Goal: Transaction & Acquisition: Purchase product/service

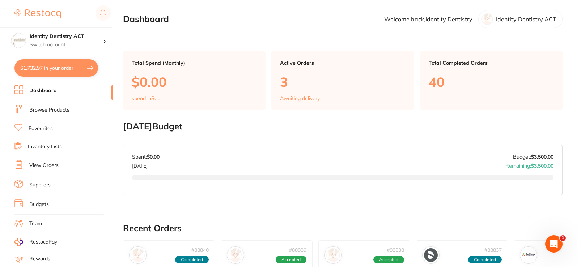
click at [50, 73] on button "$1,732.97 in your order" at bounding box center [56, 67] width 84 height 17
checkbox input "true"
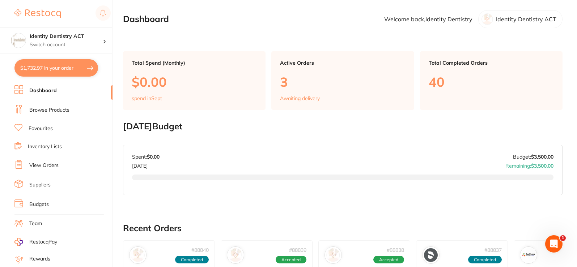
checkbox input "true"
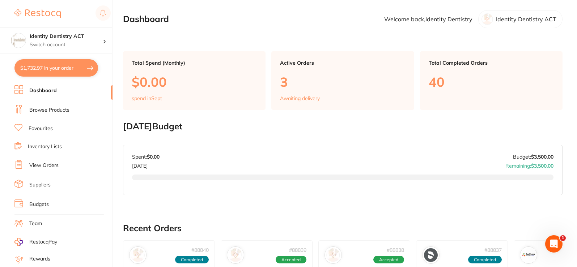
checkbox input "true"
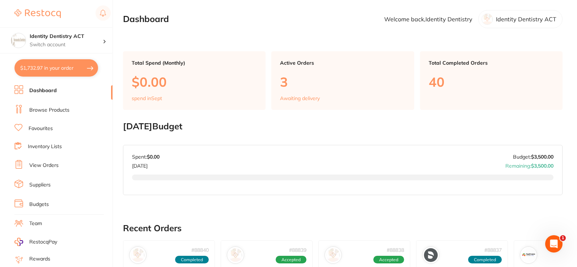
checkbox input "true"
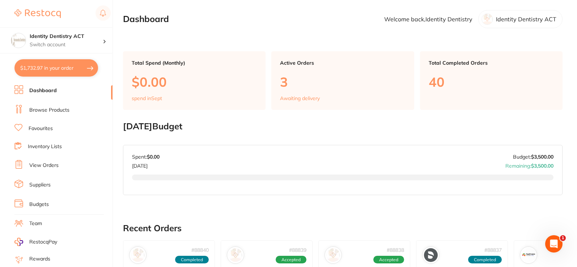
checkbox input "true"
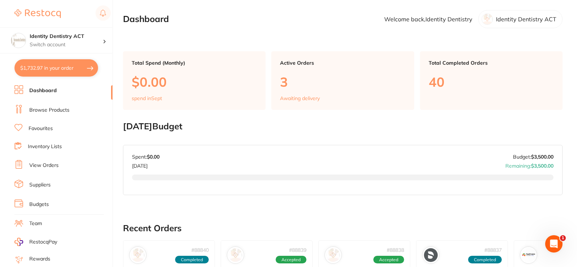
checkbox input "true"
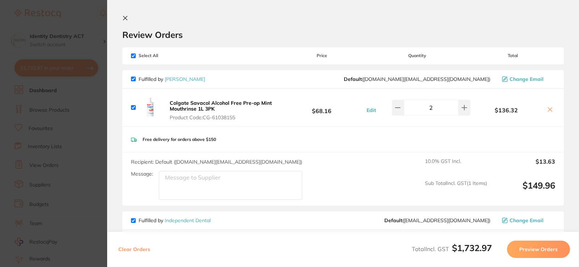
click at [123, 17] on icon at bounding box center [125, 18] width 4 height 4
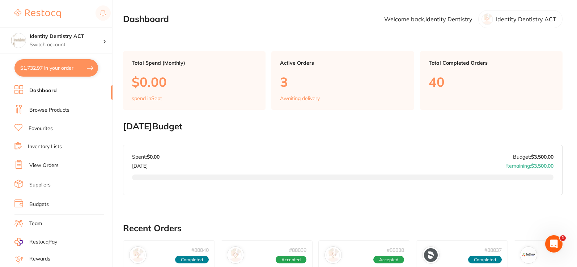
click at [48, 164] on link "View Orders" at bounding box center [43, 165] width 29 height 7
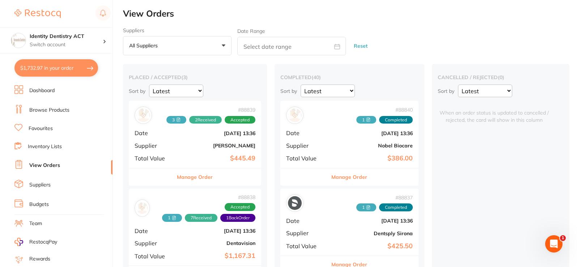
click at [48, 91] on link "Dashboard" at bounding box center [41, 90] width 25 height 7
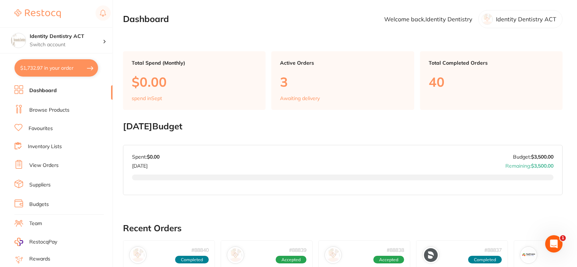
click at [60, 114] on link "Browse Products" at bounding box center [49, 110] width 40 height 7
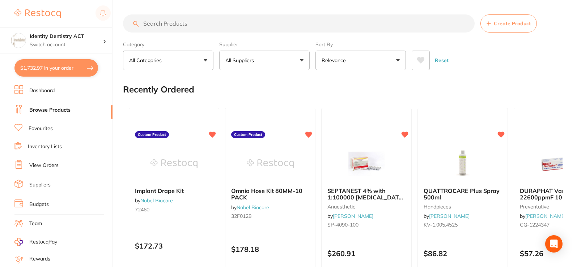
click at [204, 28] on input "search" at bounding box center [299, 23] width 352 height 18
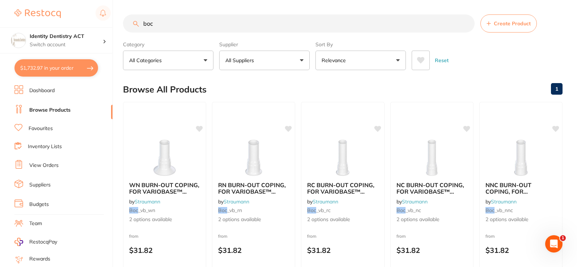
click at [268, 70] on button "All Suppliers" at bounding box center [264, 61] width 90 height 20
click at [161, 27] on input "boc" at bounding box center [299, 23] width 352 height 18
type input "b"
click at [252, 64] on p "All Suppliers" at bounding box center [240, 60] width 31 height 7
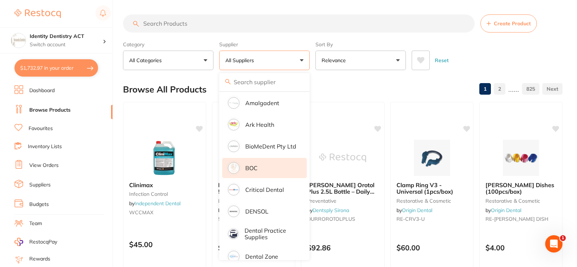
click at [266, 174] on li "BOC" at bounding box center [264, 168] width 85 height 20
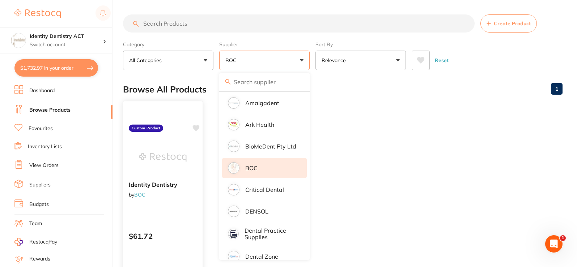
click at [158, 159] on img at bounding box center [162, 157] width 47 height 37
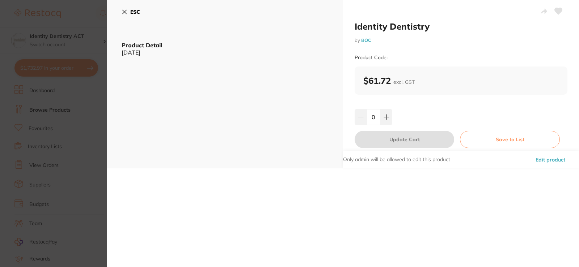
click at [537, 161] on button "Edit product" at bounding box center [550, 159] width 34 height 17
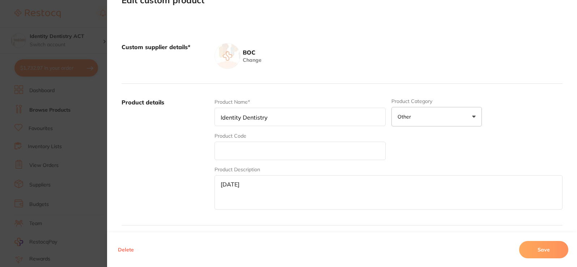
scroll to position [109, 0]
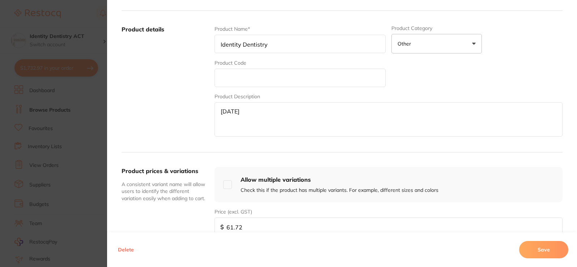
click at [228, 115] on textarea "July 2025" at bounding box center [389, 119] width 348 height 34
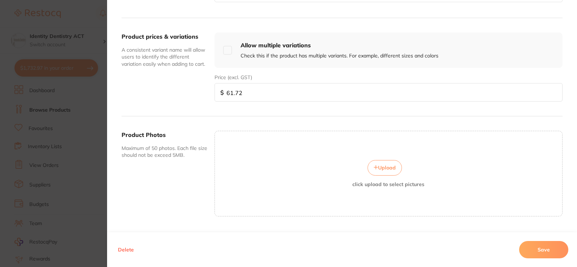
scroll to position [261, 0]
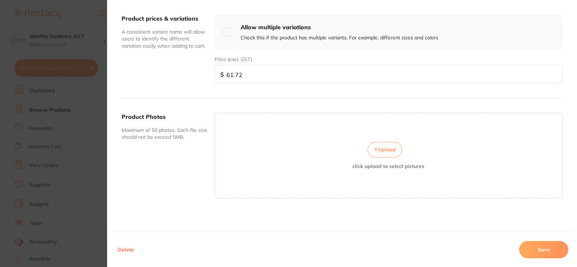
type textarea "Aug 2025"
click at [521, 252] on button "Save" at bounding box center [543, 249] width 49 height 17
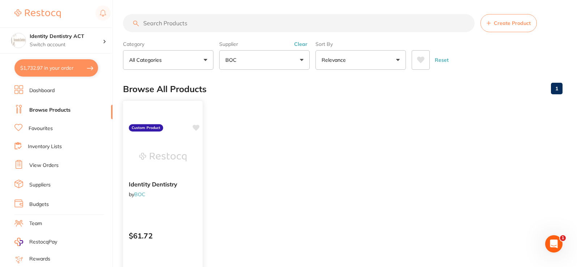
click at [174, 157] on img at bounding box center [162, 157] width 47 height 37
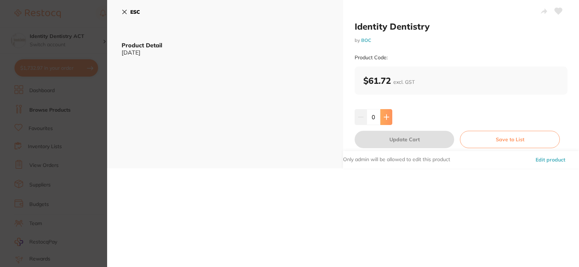
click at [384, 119] on icon at bounding box center [387, 117] width 6 height 6
type input "1"
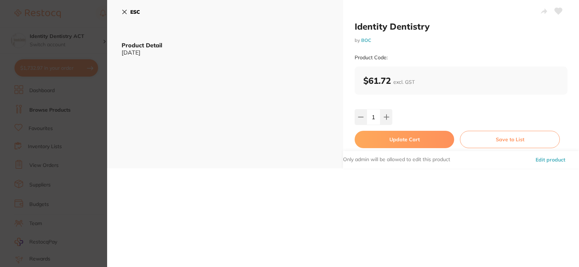
click at [385, 140] on button "Update Cart" at bounding box center [405, 139] width 100 height 17
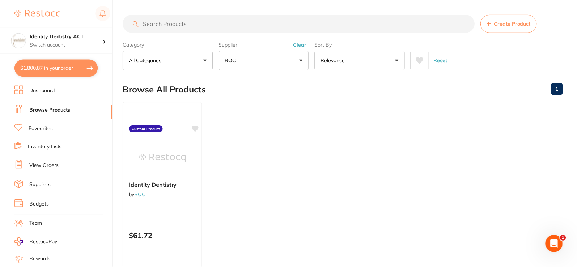
scroll to position [0, 0]
click at [52, 73] on button "$1,800.87 in your order" at bounding box center [56, 67] width 84 height 17
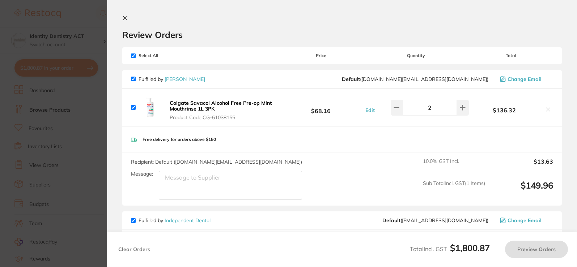
checkbox input "true"
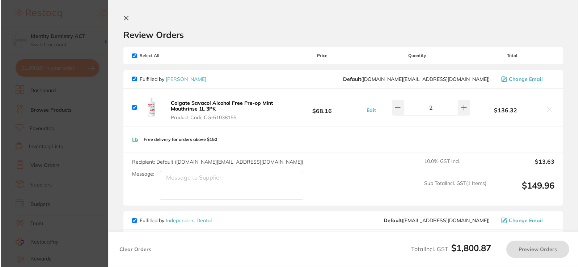
scroll to position [0, 0]
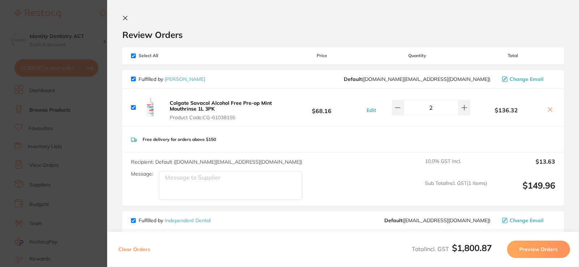
click at [135, 56] on input "checkbox" at bounding box center [133, 56] width 5 height 5
checkbox input "false"
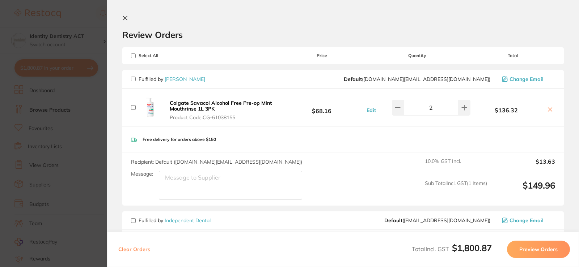
checkbox input "false"
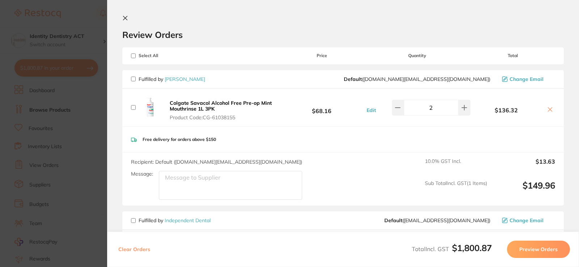
checkbox input "false"
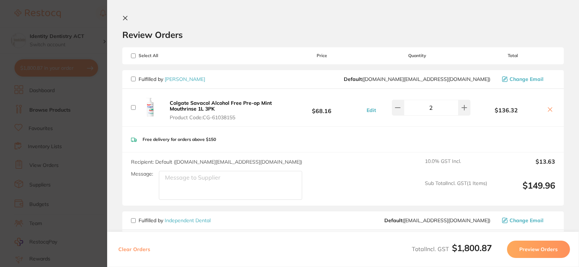
checkbox input "false"
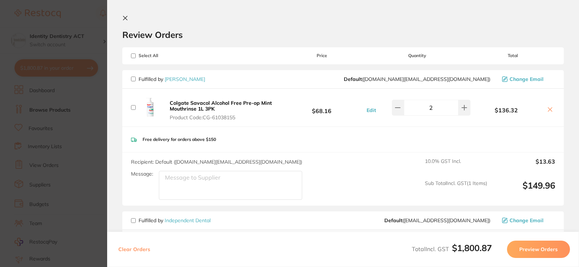
checkbox input "false"
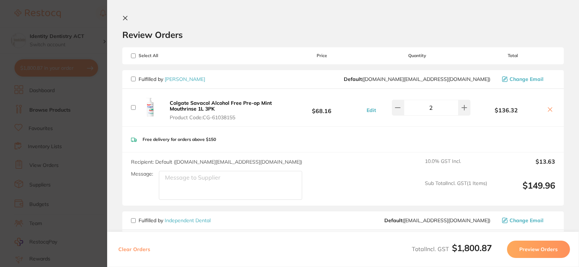
checkbox input "false"
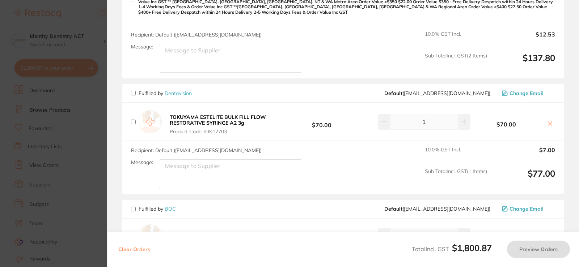
scroll to position [1795, 0]
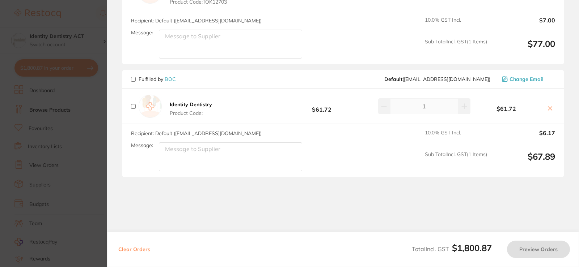
click at [131, 104] on input "checkbox" at bounding box center [133, 106] width 5 height 5
checkbox input "true"
click at [537, 250] on button "Preview Orders" at bounding box center [538, 249] width 63 height 17
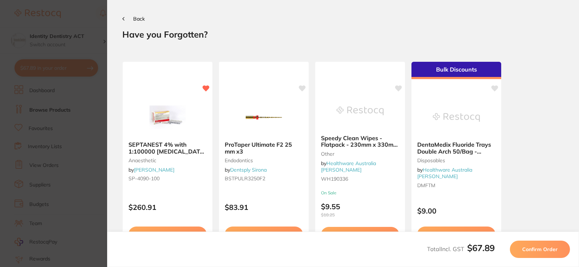
scroll to position [0, 0]
click at [531, 253] on span "Confirm Order" at bounding box center [539, 249] width 35 height 7
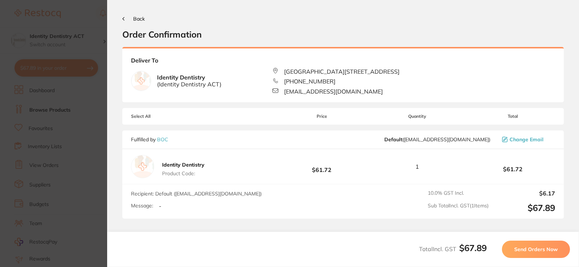
click at [531, 253] on span "Send Orders Now" at bounding box center [535, 249] width 43 height 7
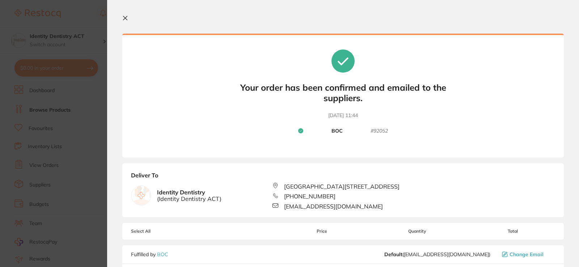
click at [122, 20] on icon at bounding box center [125, 18] width 6 height 6
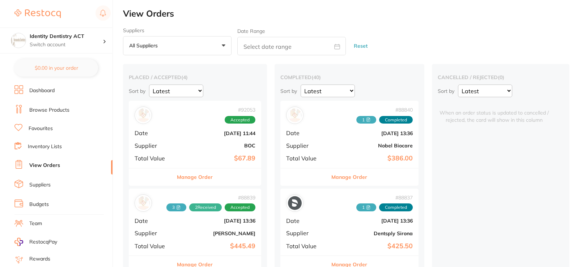
checkbox input "false"
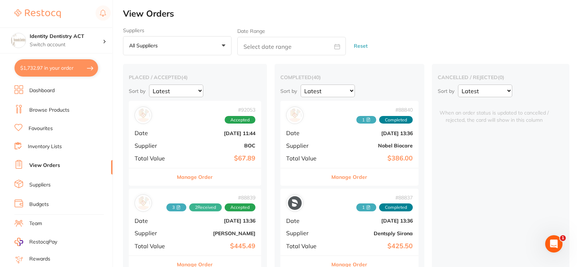
click at [48, 86] on li "Dashboard" at bounding box center [63, 90] width 98 height 11
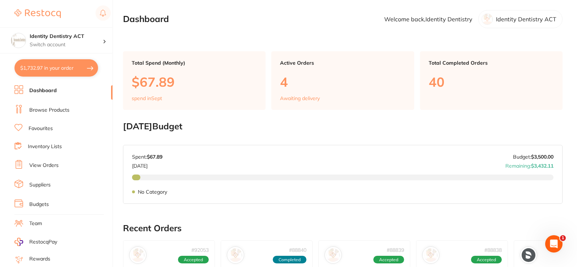
click at [46, 167] on link "View Orders" at bounding box center [43, 165] width 29 height 7
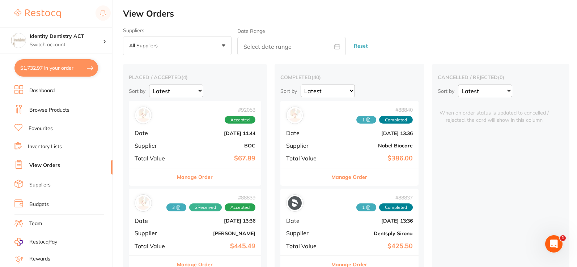
click at [212, 155] on div "# 92053 Accepted Date Sept 1 2025, 11:44 Supplier BOC Total Value $67.89" at bounding box center [195, 134] width 132 height 67
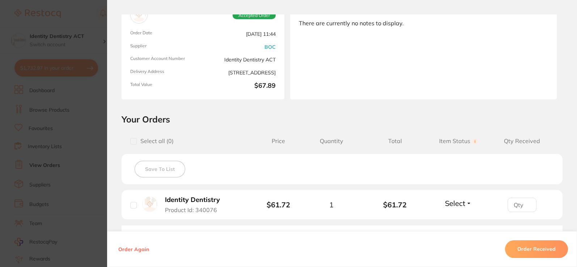
scroll to position [72, 0]
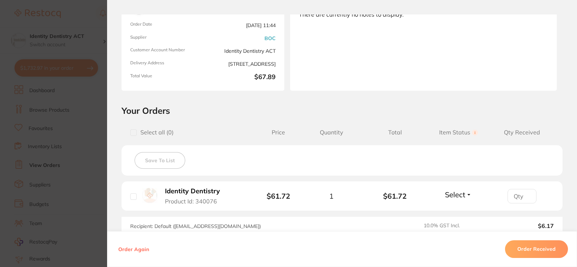
drag, startPoint x: 133, startPoint y: 134, endPoint x: 164, endPoint y: 142, distance: 31.4
click at [140, 136] on span "Select all ( 0 )" at bounding box center [212, 132] width 164 height 7
click at [537, 249] on button "Order Received" at bounding box center [536, 249] width 63 height 17
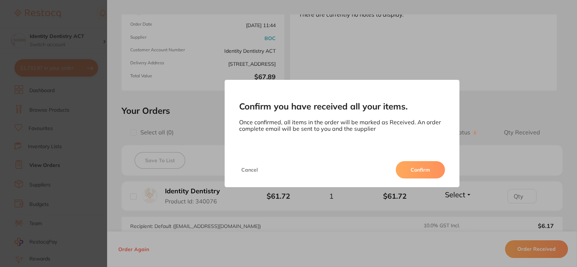
click at [417, 169] on button "Confirm" at bounding box center [420, 169] width 49 height 17
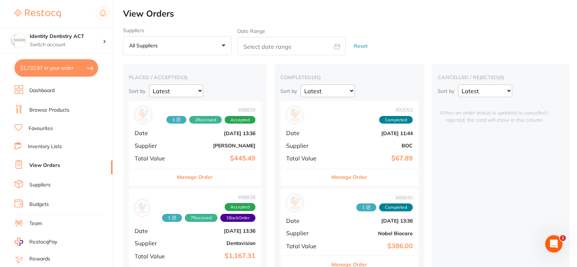
click at [339, 146] on div "# 92053 Completed Date Sept 1 2025, 11:44 Supplier BOC Total Value $67.89" at bounding box center [349, 134] width 138 height 67
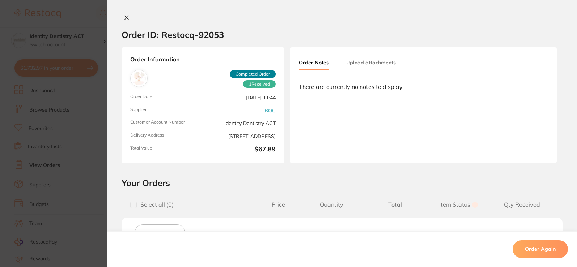
click at [363, 65] on button "Upload attachments" at bounding box center [371, 62] width 50 height 13
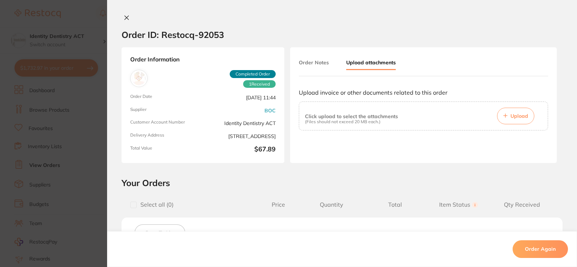
click at [511, 115] on span "Upload" at bounding box center [520, 116] width 18 height 7
click at [512, 114] on span "Upload" at bounding box center [520, 116] width 18 height 7
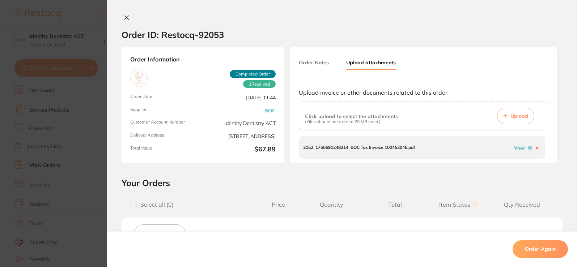
click at [125, 18] on icon at bounding box center [127, 18] width 4 height 4
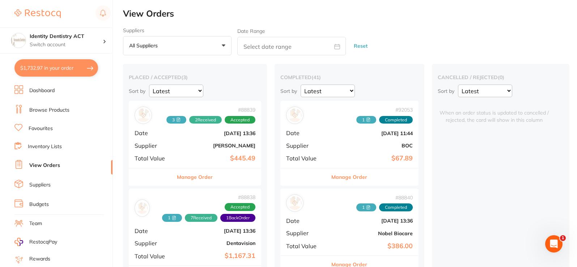
click at [56, 93] on li "Dashboard" at bounding box center [63, 90] width 98 height 11
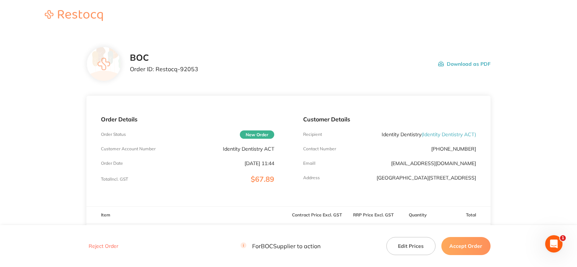
click at [474, 248] on button "Accept Order" at bounding box center [465, 246] width 49 height 18
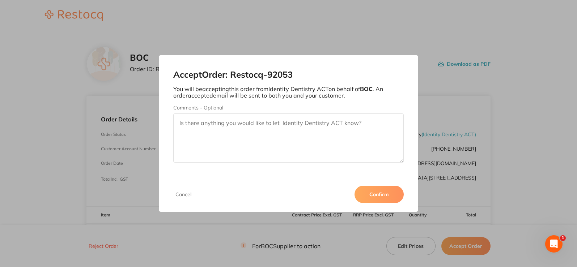
click at [362, 200] on button "Confirm" at bounding box center [379, 194] width 49 height 17
